Goal: Use online tool/utility: Utilize a website feature to perform a specific function

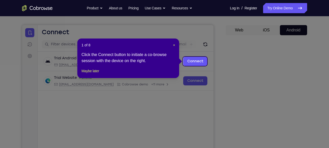
scroll to position [41, 0]
click at [175, 44] on span "×" at bounding box center [174, 45] width 2 height 4
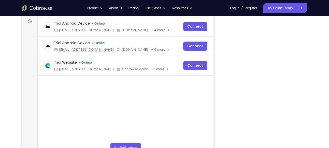
scroll to position [76, 0]
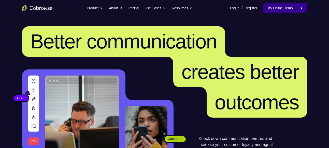
click at [290, 10] on link "Try Online Demo" at bounding box center [285, 8] width 44 height 10
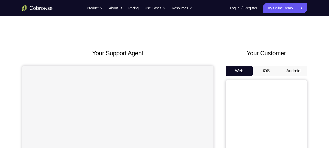
click at [285, 66] on button "Android" at bounding box center [292, 71] width 27 height 10
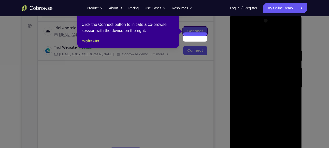
scroll to position [60, 0]
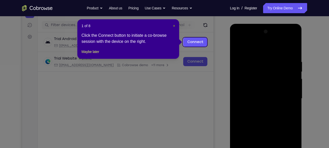
click at [173, 26] on span "×" at bounding box center [174, 26] width 2 height 4
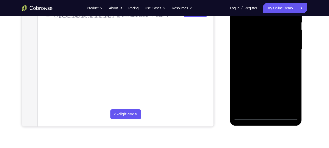
scroll to position [111, 0]
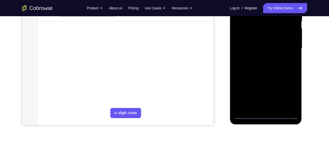
click at [267, 115] on div at bounding box center [265, 48] width 64 height 142
click at [292, 96] on div at bounding box center [265, 48] width 64 height 142
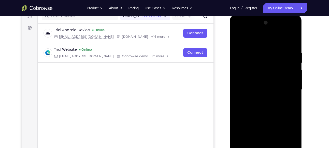
scroll to position [68, 0]
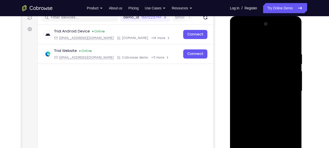
click at [236, 32] on div at bounding box center [265, 91] width 64 height 142
click at [289, 89] on div at bounding box center [265, 91] width 64 height 142
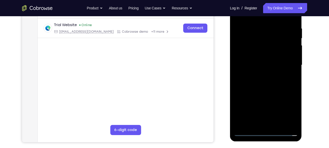
scroll to position [80, 0]
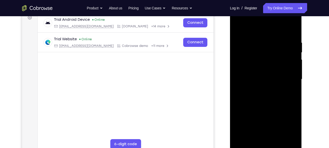
click at [259, 87] on div at bounding box center [265, 79] width 64 height 142
click at [267, 67] on div at bounding box center [265, 79] width 64 height 142
click at [251, 75] on div at bounding box center [265, 79] width 64 height 142
click at [265, 68] on div at bounding box center [265, 79] width 64 height 142
drag, startPoint x: 242, startPoint y: 29, endPoint x: 276, endPoint y: 27, distance: 34.2
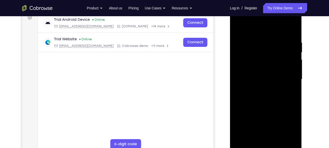
click at [276, 27] on div at bounding box center [265, 79] width 64 height 142
click at [288, 139] on div at bounding box center [265, 79] width 64 height 142
click at [244, 56] on div at bounding box center [265, 79] width 64 height 142
drag, startPoint x: 244, startPoint y: 56, endPoint x: 255, endPoint y: 54, distance: 11.6
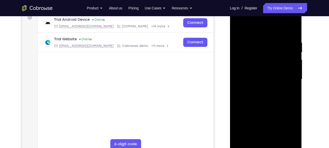
click at [255, 54] on div at bounding box center [265, 79] width 64 height 142
drag, startPoint x: 236, startPoint y: 55, endPoint x: 247, endPoint y: 53, distance: 11.9
click at [247, 53] on div at bounding box center [265, 79] width 64 height 142
click at [274, 20] on div at bounding box center [265, 79] width 64 height 142
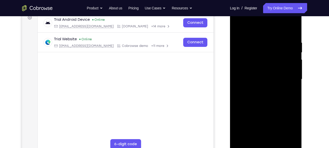
click at [274, 20] on div at bounding box center [265, 79] width 64 height 142
drag, startPoint x: 266, startPoint y: 29, endPoint x: 286, endPoint y: 28, distance: 20.1
click at [286, 28] on div at bounding box center [265, 79] width 64 height 142
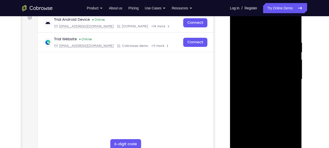
click at [261, 19] on div at bounding box center [265, 79] width 64 height 142
click at [266, 22] on div at bounding box center [265, 79] width 64 height 142
click at [286, 28] on div at bounding box center [265, 79] width 64 height 142
drag, startPoint x: 262, startPoint y: 102, endPoint x: 277, endPoint y: 100, distance: 15.6
click at [277, 100] on div at bounding box center [265, 79] width 64 height 142
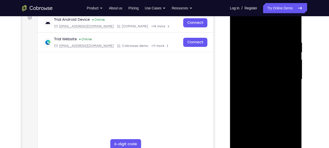
drag, startPoint x: 260, startPoint y: 101, endPoint x: 271, endPoint y: 100, distance: 11.0
click at [271, 100] on div at bounding box center [265, 79] width 64 height 142
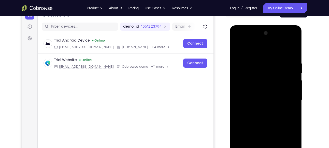
click at [279, 41] on div at bounding box center [265, 100] width 64 height 142
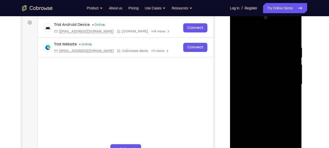
scroll to position [75, 0]
click at [271, 107] on div at bounding box center [265, 84] width 64 height 142
click at [280, 34] on div at bounding box center [265, 84] width 64 height 142
click at [241, 119] on div at bounding box center [265, 84] width 64 height 142
click at [242, 145] on div at bounding box center [265, 84] width 64 height 142
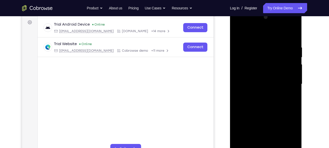
click at [267, 64] on div at bounding box center [265, 84] width 64 height 142
click at [260, 53] on div at bounding box center [265, 84] width 64 height 142
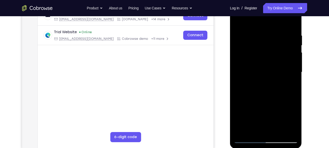
scroll to position [87, 0]
click at [257, 53] on div at bounding box center [265, 72] width 64 height 142
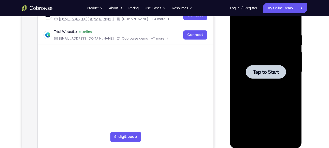
click at [259, 70] on span "Tap to Start" at bounding box center [266, 72] width 26 height 5
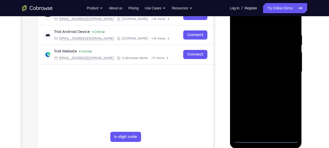
click at [265, 139] on div at bounding box center [265, 72] width 64 height 142
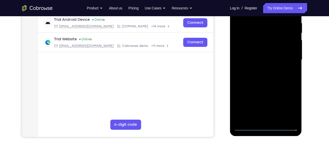
scroll to position [99, 0]
click at [287, 108] on div at bounding box center [265, 60] width 64 height 142
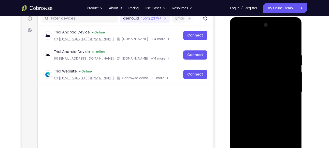
scroll to position [67, 0]
click at [250, 33] on div at bounding box center [265, 92] width 64 height 142
click at [266, 63] on div at bounding box center [265, 92] width 64 height 142
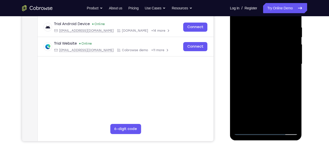
scroll to position [95, 0]
click at [250, 132] on div at bounding box center [265, 64] width 64 height 142
click at [287, 60] on div at bounding box center [265, 64] width 64 height 142
click at [261, 73] on div at bounding box center [265, 64] width 64 height 142
click at [274, 60] on div at bounding box center [265, 64] width 64 height 142
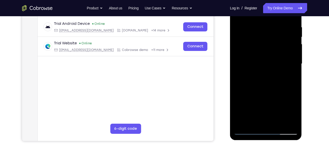
click at [276, 61] on div at bounding box center [265, 64] width 64 height 142
click at [276, 81] on div at bounding box center [265, 64] width 64 height 142
click at [271, 80] on div at bounding box center [265, 64] width 64 height 142
click at [292, 22] on div at bounding box center [265, 64] width 64 height 142
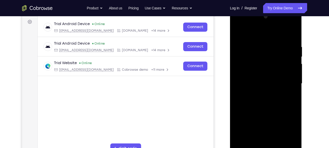
scroll to position [75, 0]
drag, startPoint x: 243, startPoint y: 32, endPoint x: 278, endPoint y: 33, distance: 35.1
click at [278, 33] on div at bounding box center [265, 84] width 64 height 142
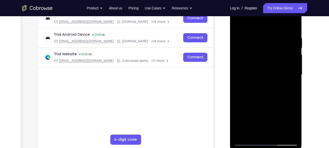
click at [271, 132] on div at bounding box center [265, 75] width 64 height 142
click at [291, 33] on div at bounding box center [265, 75] width 64 height 142
click at [271, 93] on div at bounding box center [265, 75] width 64 height 142
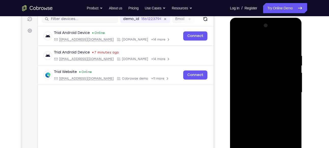
scroll to position [88, 0]
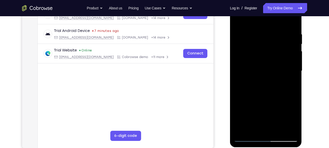
click at [262, 128] on div at bounding box center [265, 71] width 64 height 142
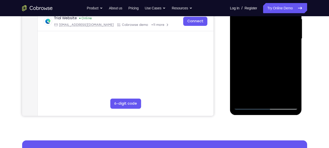
scroll to position [120, 0]
click at [246, 106] on div at bounding box center [265, 38] width 64 height 142
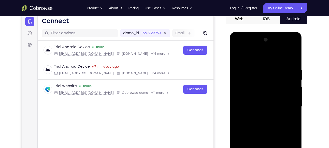
scroll to position [52, 0]
click at [260, 116] on div at bounding box center [265, 107] width 64 height 142
click at [288, 47] on div at bounding box center [265, 107] width 64 height 142
click at [262, 50] on div at bounding box center [265, 107] width 64 height 142
click at [249, 50] on div at bounding box center [265, 107] width 64 height 142
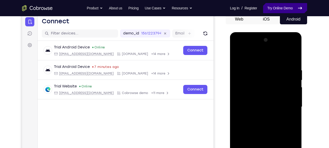
click at [293, 10] on link "Try Online Demo" at bounding box center [285, 8] width 44 height 10
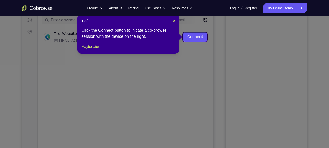
scroll to position [65, 0]
drag, startPoint x: 173, startPoint y: 22, endPoint x: 321, endPoint y: 45, distance: 150.0
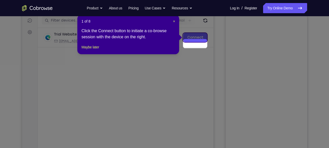
scroll to position [58, 0]
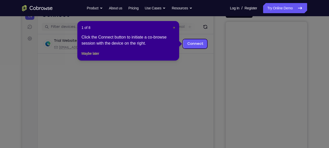
click at [175, 27] on span "×" at bounding box center [174, 28] width 2 height 4
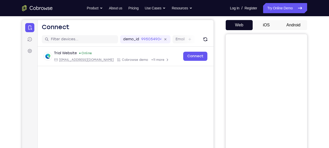
scroll to position [46, 0]
click at [291, 22] on button "Android" at bounding box center [292, 25] width 27 height 10
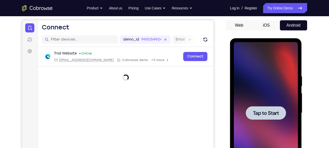
scroll to position [0, 0]
click at [288, 122] on div at bounding box center [265, 113] width 64 height 142
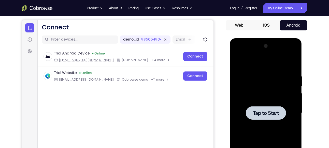
click at [262, 112] on span "Tap to Start" at bounding box center [266, 113] width 26 height 5
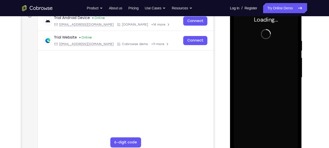
scroll to position [82, 0]
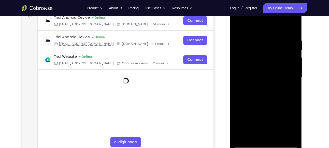
click at [265, 146] on div at bounding box center [265, 77] width 64 height 142
click at [288, 121] on div at bounding box center [265, 77] width 64 height 142
click at [243, 17] on div at bounding box center [265, 77] width 64 height 142
click at [287, 75] on div at bounding box center [265, 77] width 64 height 142
click at [261, 87] on div at bounding box center [265, 77] width 64 height 142
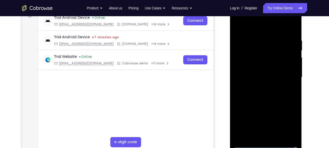
click at [268, 74] on div at bounding box center [265, 77] width 64 height 142
click at [260, 84] on div at bounding box center [265, 77] width 64 height 142
click at [260, 76] on div at bounding box center [265, 77] width 64 height 142
click at [291, 34] on div at bounding box center [265, 77] width 64 height 142
click at [268, 19] on div at bounding box center [265, 77] width 64 height 142
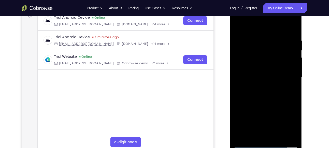
click at [286, 26] on div at bounding box center [265, 77] width 64 height 142
drag, startPoint x: 242, startPoint y: 90, endPoint x: 241, endPoint y: 82, distance: 8.2
click at [241, 82] on div at bounding box center [265, 77] width 64 height 142
drag, startPoint x: 247, startPoint y: 90, endPoint x: 279, endPoint y: 34, distance: 64.9
click at [279, 34] on div at bounding box center [265, 77] width 64 height 142
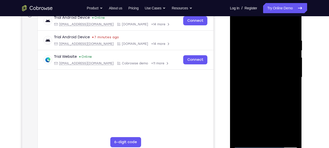
drag, startPoint x: 239, startPoint y: 41, endPoint x: 236, endPoint y: 30, distance: 11.1
click at [236, 30] on div at bounding box center [265, 77] width 64 height 142
click at [266, 28] on div at bounding box center [265, 77] width 64 height 142
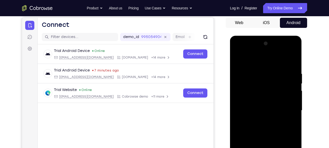
scroll to position [105, 0]
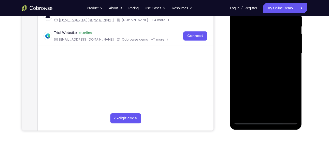
click at [247, 121] on div at bounding box center [265, 53] width 64 height 142
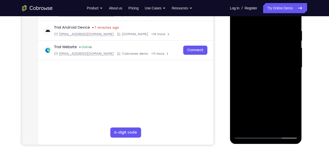
scroll to position [92, 0]
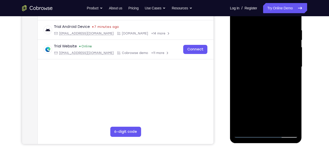
click at [259, 19] on div at bounding box center [265, 67] width 64 height 142
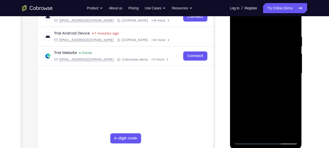
scroll to position [86, 0]
click at [289, 133] on div at bounding box center [265, 73] width 64 height 142
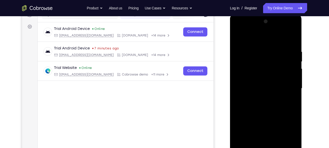
scroll to position [70, 0]
click at [274, 31] on div at bounding box center [265, 89] width 64 height 142
click at [286, 38] on div at bounding box center [265, 89] width 64 height 142
click at [293, 49] on div at bounding box center [265, 89] width 64 height 142
drag, startPoint x: 273, startPoint y: 48, endPoint x: 294, endPoint y: 75, distance: 34.2
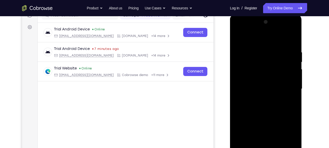
click at [294, 75] on div at bounding box center [265, 89] width 64 height 142
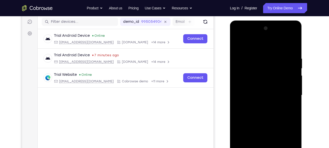
scroll to position [63, 0]
click at [277, 39] on div at bounding box center [265, 96] width 64 height 142
click at [280, 45] on div at bounding box center [265, 96] width 64 height 142
click at [239, 133] on div at bounding box center [265, 96] width 64 height 142
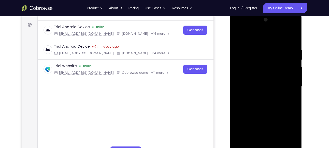
scroll to position [72, 0]
click at [242, 144] on div at bounding box center [265, 86] width 64 height 142
click at [261, 68] on div at bounding box center [265, 86] width 64 height 142
click at [267, 55] on div at bounding box center [265, 86] width 64 height 142
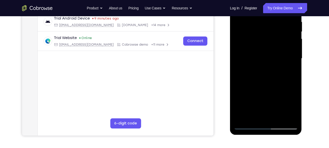
click at [264, 42] on div at bounding box center [265, 59] width 64 height 142
click at [287, 68] on div at bounding box center [265, 59] width 64 height 142
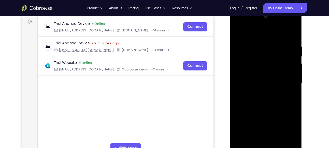
scroll to position [75, 0]
click at [252, 140] on div at bounding box center [265, 84] width 64 height 142
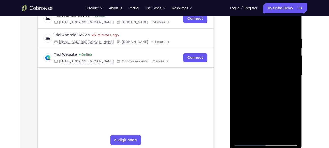
scroll to position [84, 0]
click at [249, 140] on div at bounding box center [265, 75] width 64 height 142
click at [248, 143] on div at bounding box center [265, 75] width 64 height 142
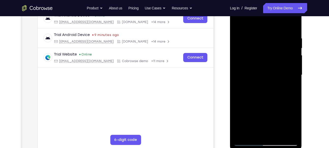
click at [246, 143] on div at bounding box center [265, 75] width 64 height 142
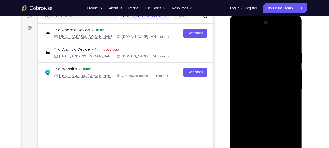
click at [264, 31] on div at bounding box center [265, 90] width 64 height 142
click at [266, 113] on div at bounding box center [265, 90] width 64 height 142
click at [267, 38] on div at bounding box center [265, 90] width 64 height 142
click at [270, 30] on div at bounding box center [265, 90] width 64 height 142
click at [292, 30] on div at bounding box center [265, 90] width 64 height 142
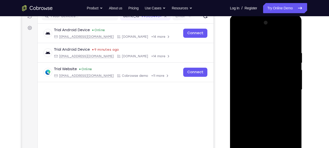
click at [286, 39] on div at bounding box center [265, 90] width 64 height 142
drag, startPoint x: 266, startPoint y: 30, endPoint x: 284, endPoint y: 78, distance: 51.3
click at [284, 78] on div at bounding box center [265, 90] width 64 height 142
click at [276, 48] on div at bounding box center [265, 90] width 64 height 142
click at [292, 48] on div at bounding box center [265, 90] width 64 height 142
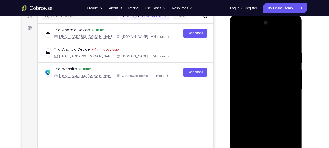
scroll to position [73, 0]
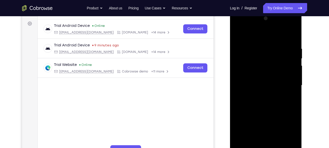
click at [273, 24] on div at bounding box center [265, 85] width 64 height 142
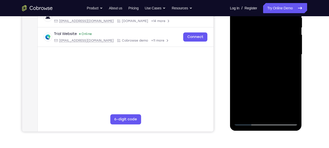
scroll to position [104, 0]
click at [268, 77] on div at bounding box center [265, 55] width 64 height 142
click at [283, 76] on div at bounding box center [265, 55] width 64 height 142
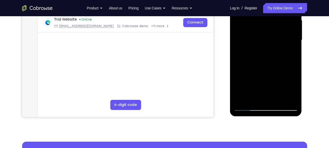
click at [290, 98] on div at bounding box center [265, 40] width 64 height 142
click at [245, 61] on div at bounding box center [265, 40] width 64 height 142
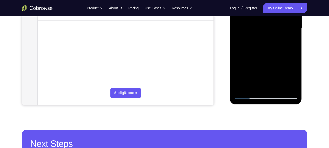
scroll to position [131, 0]
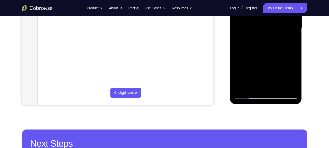
click at [279, 71] on div at bounding box center [265, 28] width 64 height 142
click at [258, 65] on div at bounding box center [265, 28] width 64 height 142
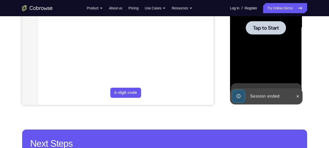
click at [244, 36] on div at bounding box center [265, 28] width 64 height 142
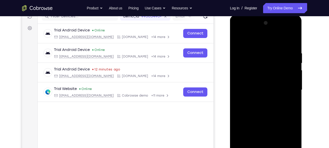
scroll to position [95, 0]
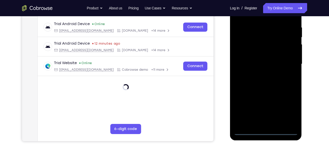
click at [269, 131] on div at bounding box center [265, 64] width 64 height 142
click at [288, 112] on div at bounding box center [265, 64] width 64 height 142
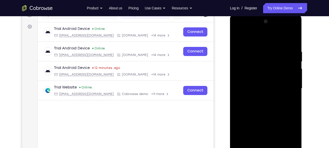
scroll to position [70, 0]
click at [254, 29] on div at bounding box center [265, 89] width 64 height 142
click at [240, 31] on div at bounding box center [265, 89] width 64 height 142
click at [255, 60] on div at bounding box center [265, 89] width 64 height 142
click at [286, 35] on div at bounding box center [265, 89] width 64 height 142
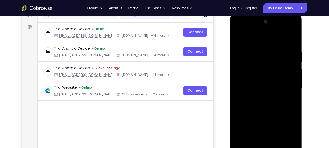
click at [271, 28] on div at bounding box center [265, 89] width 64 height 142
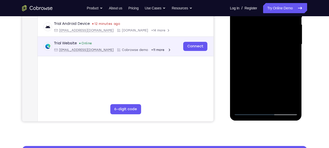
scroll to position [116, 0]
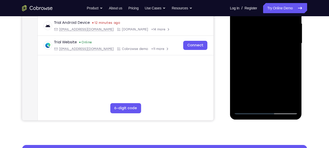
click at [247, 111] on div at bounding box center [265, 43] width 64 height 142
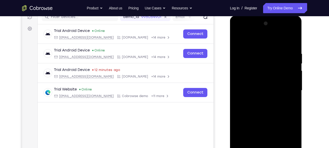
scroll to position [68, 0]
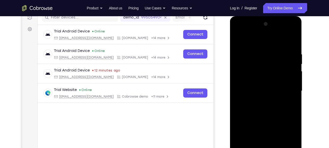
click at [275, 32] on div at bounding box center [265, 91] width 64 height 142
click at [292, 33] on div at bounding box center [265, 91] width 64 height 142
click at [259, 40] on div at bounding box center [265, 91] width 64 height 142
click at [265, 34] on div at bounding box center [265, 91] width 64 height 142
click at [264, 32] on div at bounding box center [265, 91] width 64 height 142
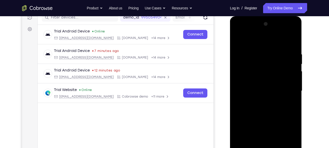
click at [264, 32] on div at bounding box center [265, 91] width 64 height 142
click at [293, 40] on div at bounding box center [265, 91] width 64 height 142
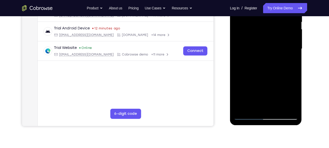
scroll to position [110, 0]
drag, startPoint x: 288, startPoint y: 86, endPoint x: 282, endPoint y: 13, distance: 73.1
click at [282, 13] on div at bounding box center [265, 49] width 64 height 142
drag, startPoint x: 289, startPoint y: 49, endPoint x: 290, endPoint y: 110, distance: 61.2
click at [290, 110] on div at bounding box center [265, 49] width 64 height 142
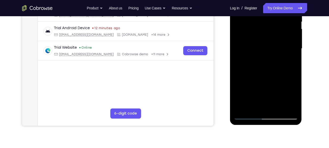
drag, startPoint x: 288, startPoint y: 62, endPoint x: 288, endPoint y: 125, distance: 62.5
click at [288, 125] on div at bounding box center [266, 49] width 72 height 151
drag, startPoint x: 282, startPoint y: 38, endPoint x: 284, endPoint y: 94, distance: 55.7
click at [284, 94] on div at bounding box center [265, 49] width 64 height 142
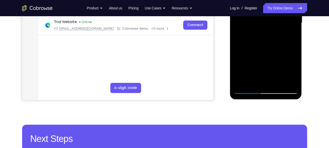
scroll to position [136, 0]
click at [246, 91] on div at bounding box center [265, 23] width 64 height 142
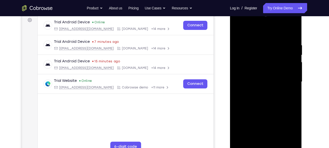
scroll to position [76, 0]
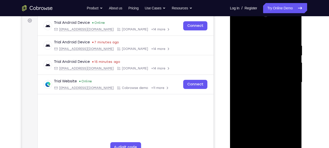
click at [292, 30] on div at bounding box center [265, 82] width 64 height 142
click at [277, 33] on div at bounding box center [265, 82] width 64 height 142
click at [274, 76] on div at bounding box center [265, 82] width 64 height 142
click at [270, 82] on div at bounding box center [265, 82] width 64 height 142
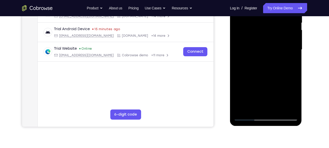
scroll to position [110, 0]
click at [272, 65] on div at bounding box center [265, 49] width 64 height 142
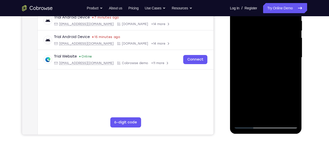
scroll to position [101, 0]
click at [268, 70] on div at bounding box center [265, 58] width 64 height 142
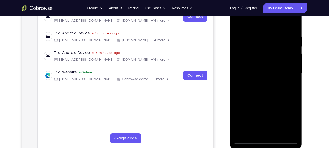
scroll to position [85, 0]
drag, startPoint x: 253, startPoint y: 27, endPoint x: 277, endPoint y: 23, distance: 25.0
click at [277, 23] on div at bounding box center [265, 74] width 64 height 142
click at [289, 132] on div at bounding box center [265, 74] width 64 height 142
click at [290, 27] on div at bounding box center [265, 74] width 64 height 142
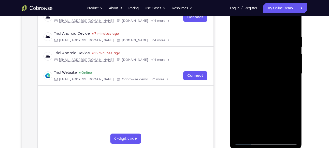
click at [293, 29] on div at bounding box center [265, 74] width 64 height 142
click at [290, 134] on div at bounding box center [265, 74] width 64 height 142
click at [238, 22] on div at bounding box center [265, 74] width 64 height 142
click at [259, 105] on div at bounding box center [265, 74] width 64 height 142
click at [289, 33] on div at bounding box center [265, 74] width 64 height 142
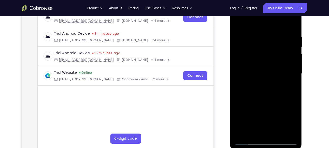
click at [271, 109] on div at bounding box center [265, 74] width 64 height 142
click at [241, 134] on div at bounding box center [265, 74] width 64 height 142
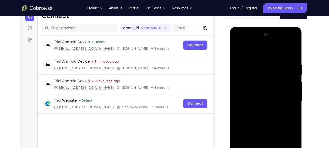
scroll to position [57, 0]
click at [269, 43] on div at bounding box center [265, 102] width 64 height 142
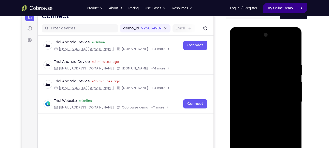
click at [291, 8] on link "Try Online Demo" at bounding box center [285, 8] width 44 height 10
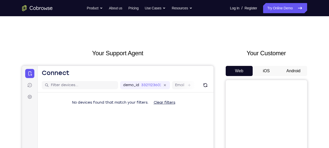
click at [296, 68] on button "Android" at bounding box center [292, 71] width 27 height 10
